Goal: Complete application form

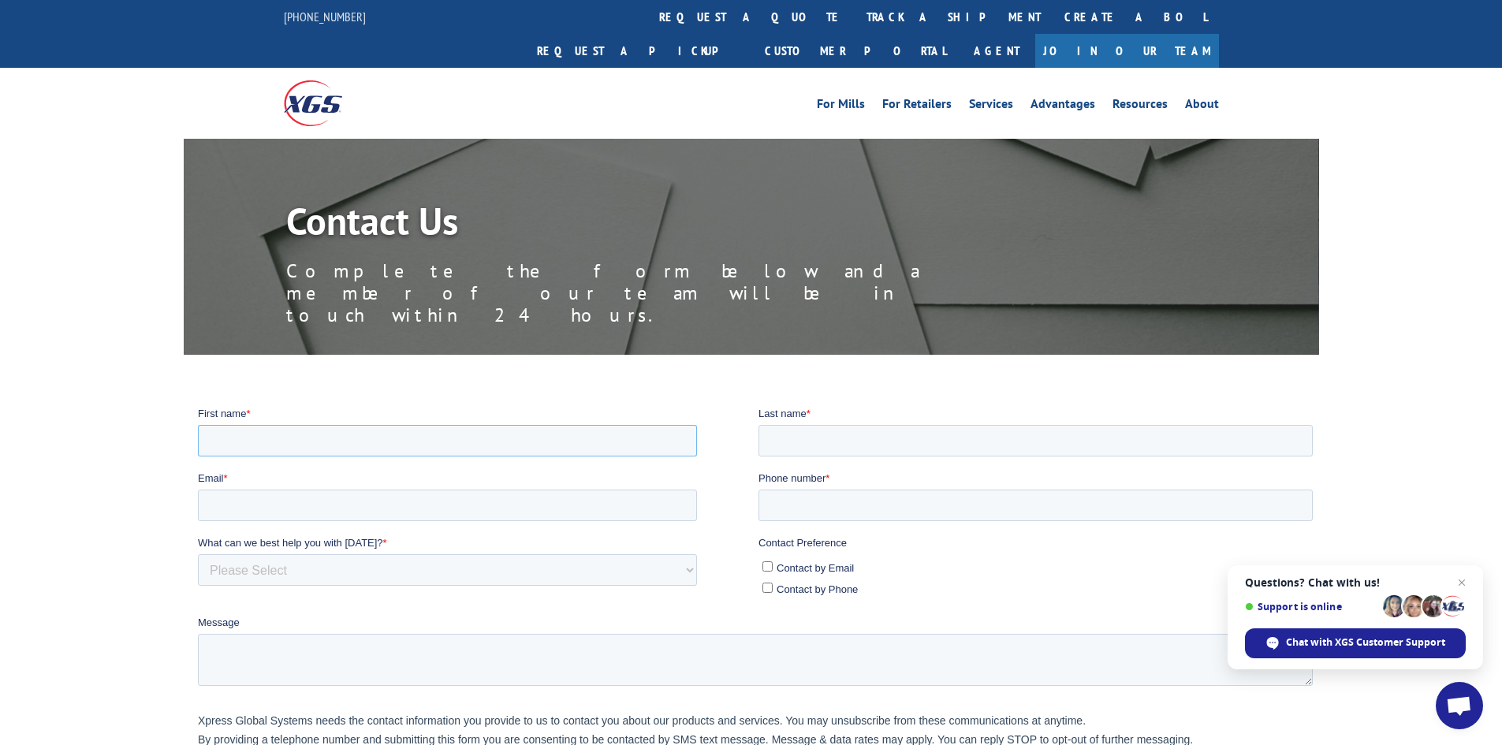
click at [254, 440] on input "First name *" at bounding box center [446, 440] width 499 height 32
type input "[PERSON_NAME]"
click at [791, 438] on input "Last name *" at bounding box center [1035, 440] width 554 height 32
type input "[PERSON_NAME]"
click at [247, 513] on input "Email *" at bounding box center [446, 505] width 499 height 32
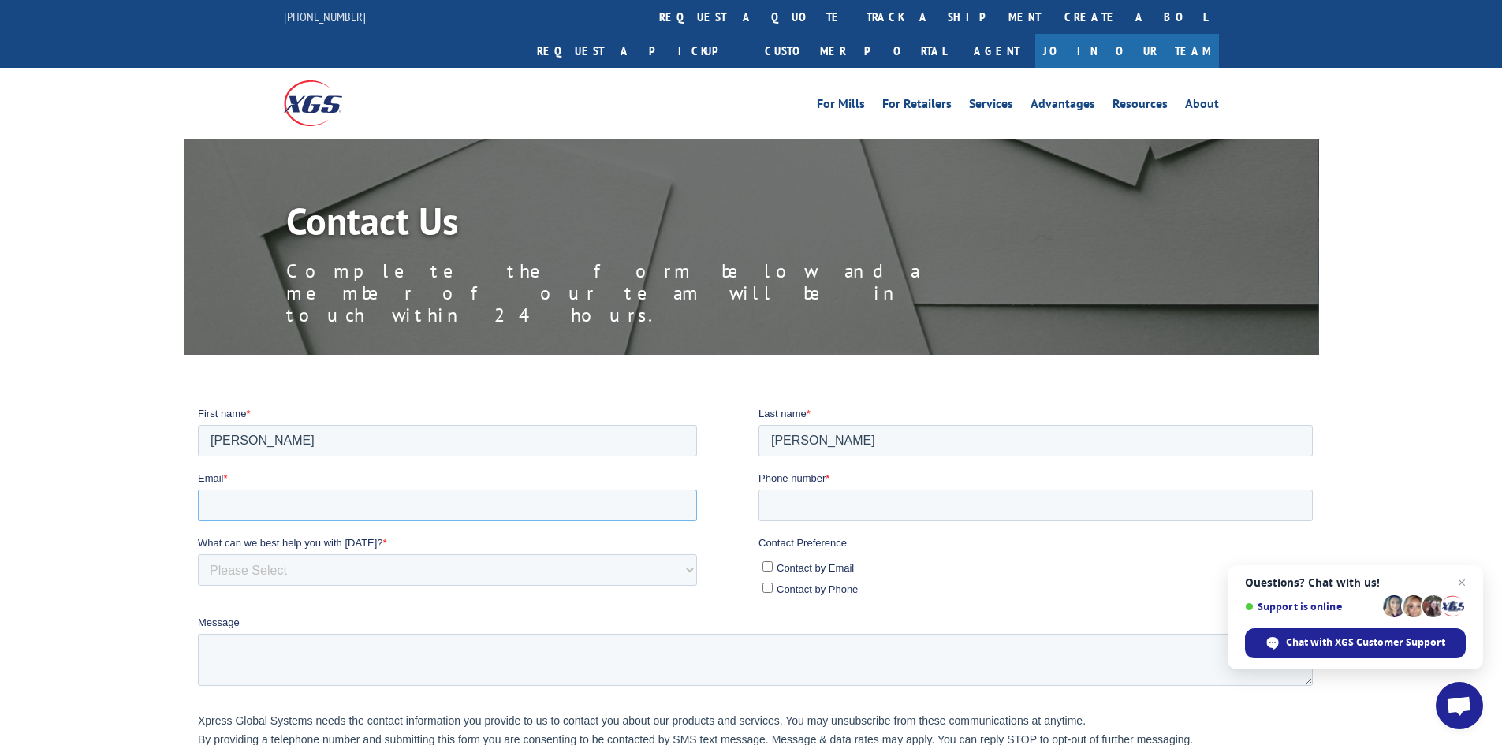
type input "[EMAIL_ADDRESS][DOMAIN_NAME]"
click at [787, 512] on input "Phone number *" at bounding box center [1035, 505] width 554 height 32
type input "19545902121"
click at [249, 565] on select "Please Select Quoting, Opening New Account, or New Business Opportunity Shipmen…" at bounding box center [446, 569] width 499 height 32
select select "Sales"
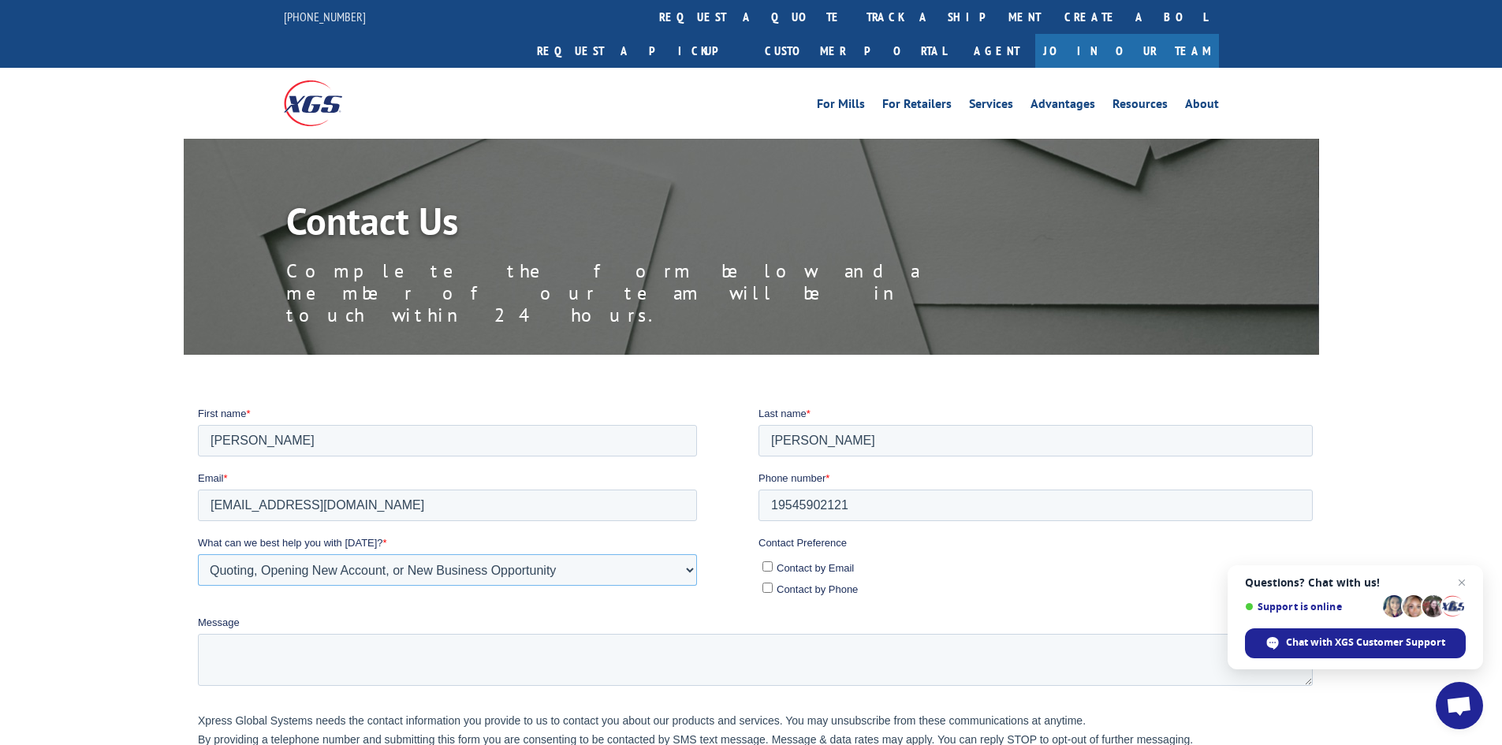
click at [197, 553] on select "Please Select Quoting, Opening New Account, or New Business Opportunity Shipmen…" at bounding box center [446, 569] width 499 height 32
click at [769, 561] on input "Contact by Email" at bounding box center [767, 566] width 10 height 10
checkbox input "true"
click at [219, 645] on textarea "Message" at bounding box center [754, 659] width 1115 height 52
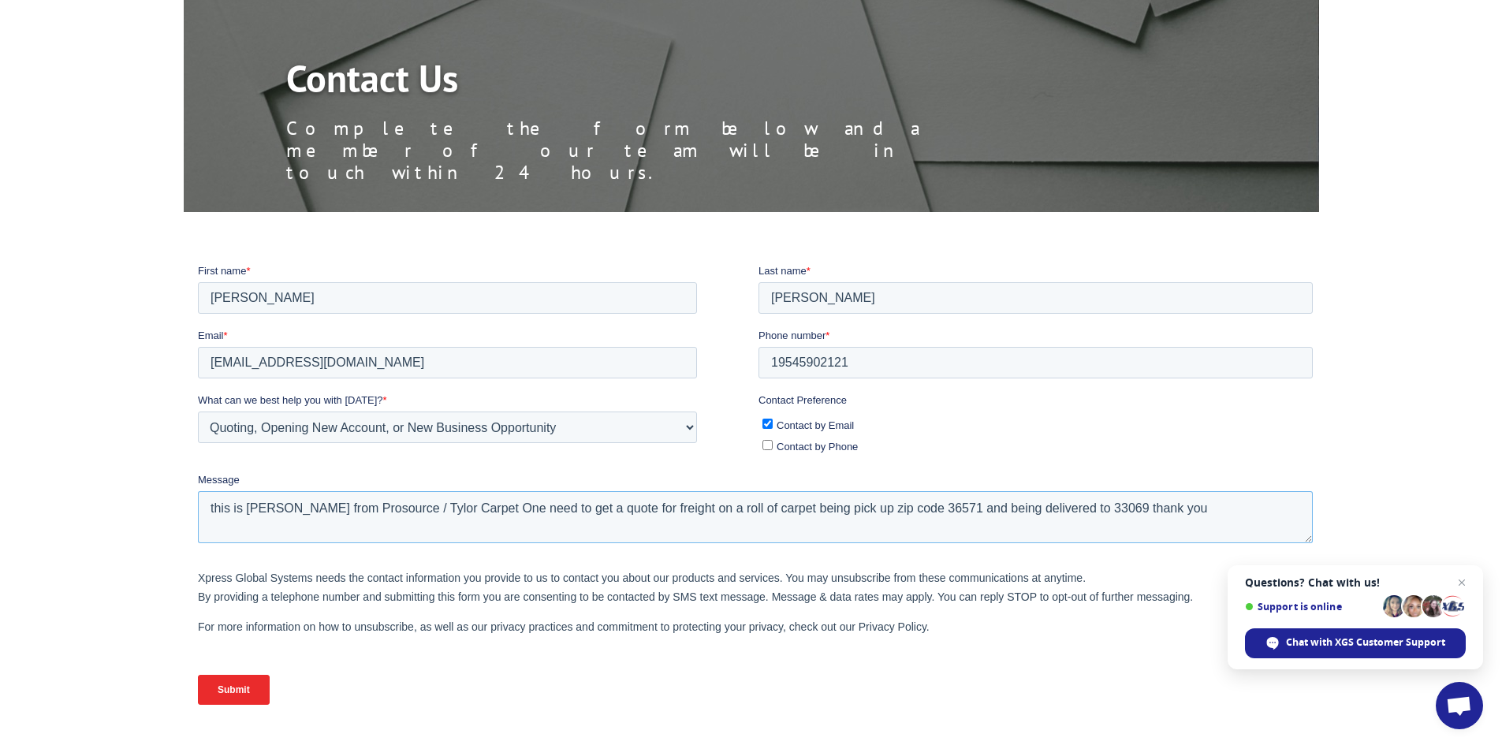
scroll to position [158, 0]
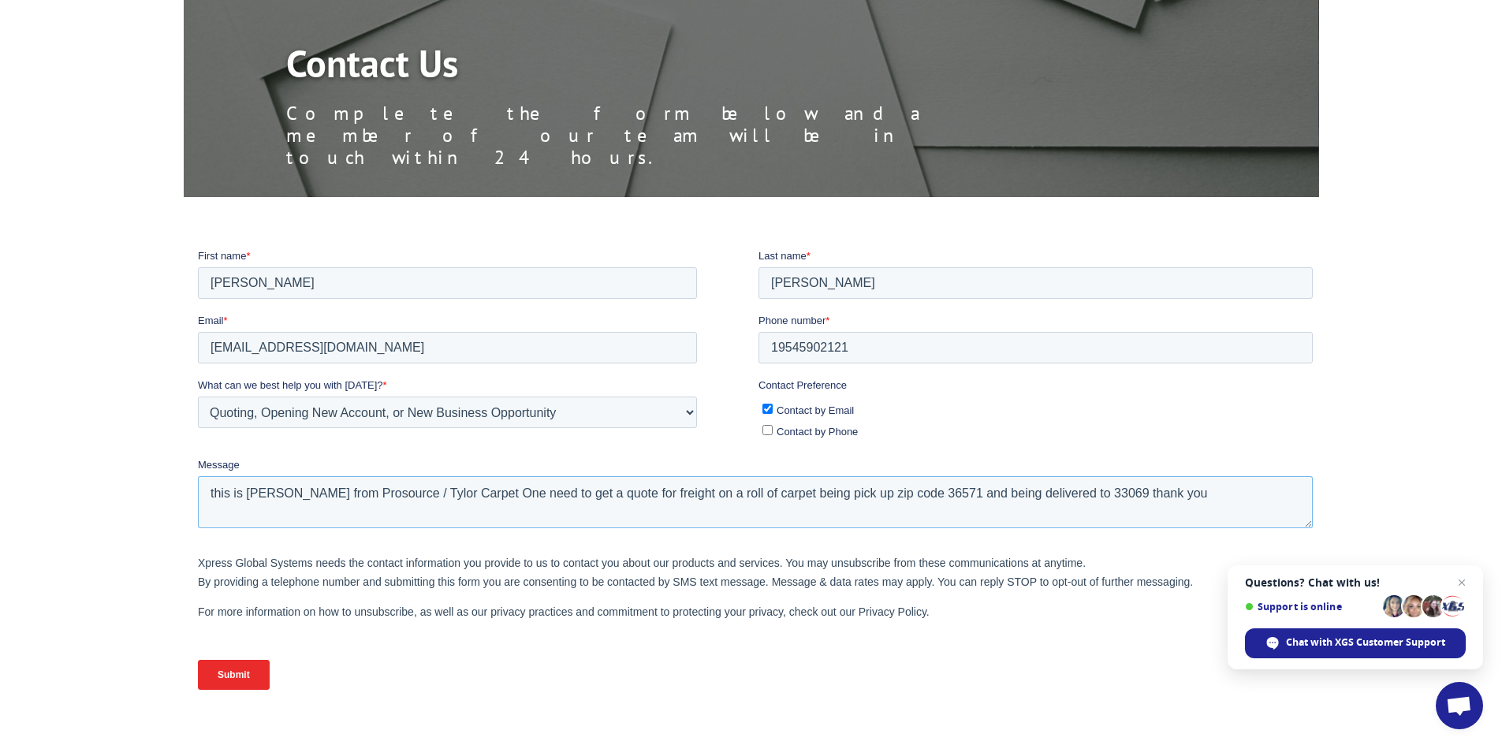
type textarea "this is [PERSON_NAME] from Prosource / Tylor Carpet One need to get a quote for…"
click at [231, 673] on input "Submit" at bounding box center [233, 674] width 72 height 30
